Goal: Transaction & Acquisition: Purchase product/service

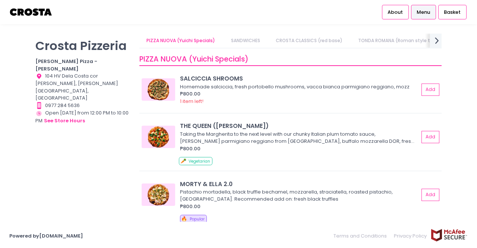
click at [439, 42] on icon "next Created with Sketch." at bounding box center [437, 40] width 11 height 11
drag, startPoint x: 439, startPoint y: 42, endPoint x: 473, endPoint y: 68, distance: 42.3
click at [473, 68] on div "[PERSON_NAME] Pizzeria [PERSON_NAME] Pizza - [PERSON_NAME] Location Created wit…" at bounding box center [238, 124] width 477 height 181
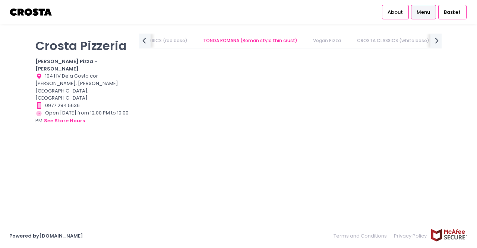
scroll to position [0, 0]
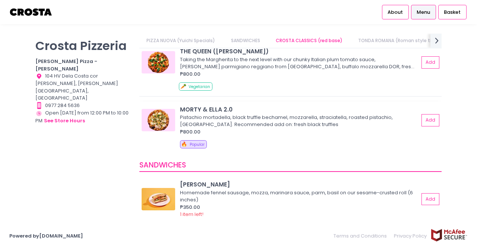
click at [202, 114] on div "Pistachio mortadella, black truffle bechamel, mozzarella, straciatella, roasted…" at bounding box center [298, 121] width 237 height 15
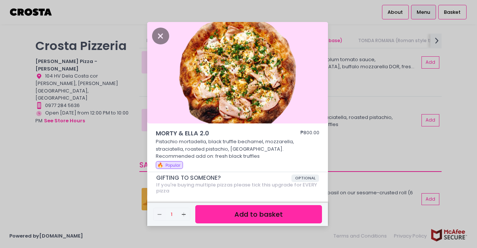
drag, startPoint x: 202, startPoint y: 114, endPoint x: 451, endPoint y: 212, distance: 268.3
click at [451, 212] on div "MORTY & [PERSON_NAME] 2.0 ₱800.00 Pistachio mortadella, black truffle bechamel,…" at bounding box center [238, 124] width 477 height 248
